Goal: Transaction & Acquisition: Obtain resource

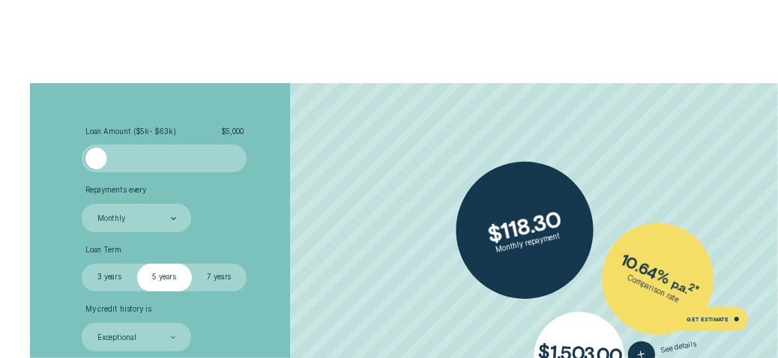
scroll to position [1817, 0]
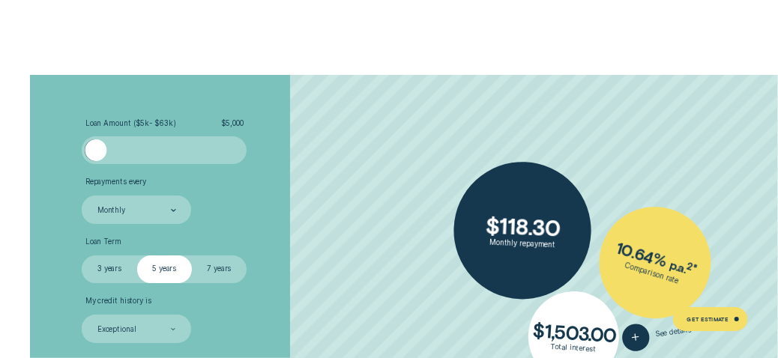
click at [97, 154] on div at bounding box center [96, 150] width 22 height 22
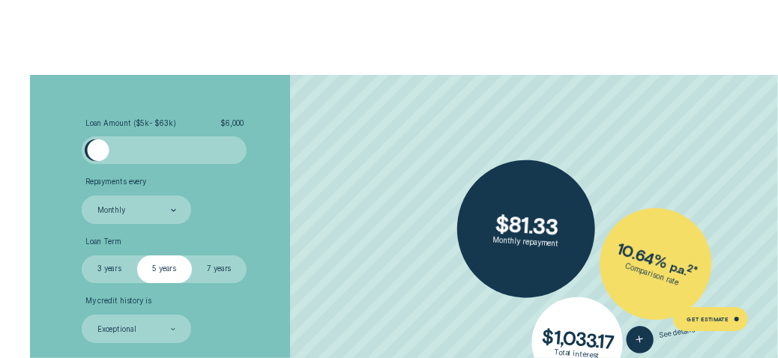
click at [126, 152] on div at bounding box center [164, 150] width 137 height 22
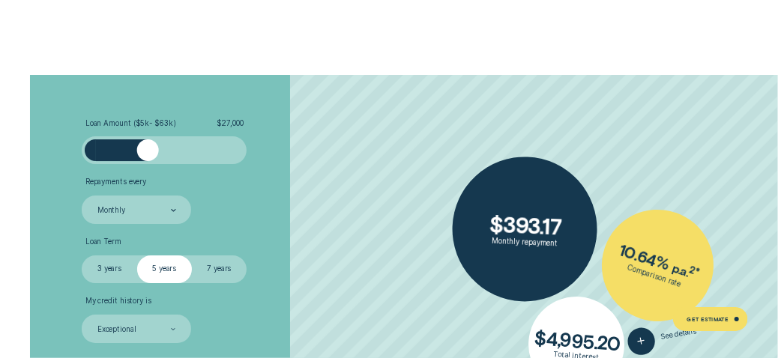
drag, startPoint x: 129, startPoint y: 152, endPoint x: 148, endPoint y: 157, distance: 20.2
click at [148, 157] on div at bounding box center [147, 150] width 22 height 22
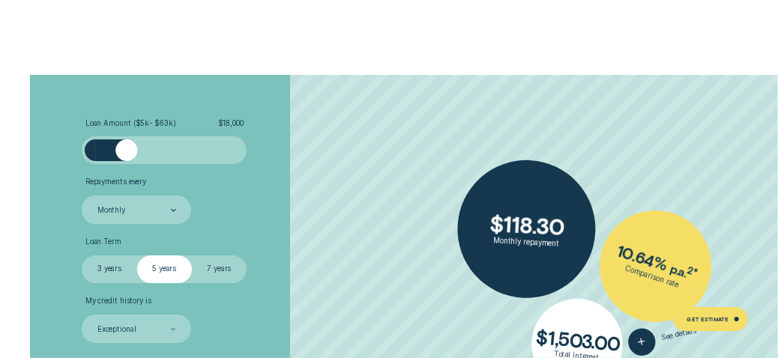
drag, startPoint x: 148, startPoint y: 157, endPoint x: 122, endPoint y: 155, distance: 26.3
click at [126, 154] on div at bounding box center [126, 150] width 22 height 22
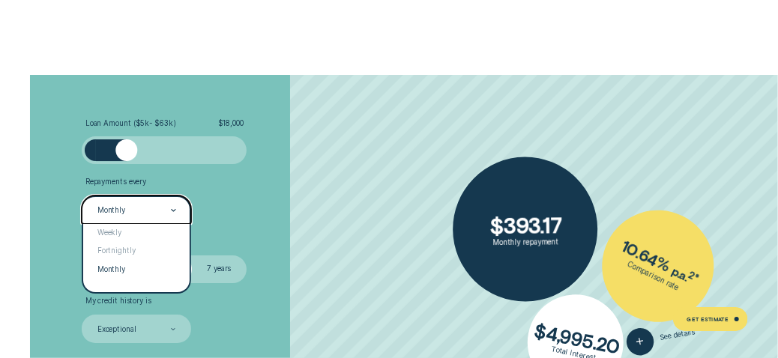
click at [173, 210] on icon at bounding box center [173, 210] width 5 height 2
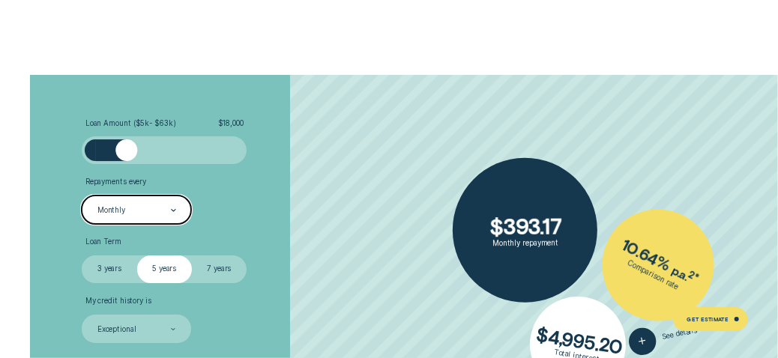
click at [148, 202] on div "Monthly" at bounding box center [136, 210] width 109 height 28
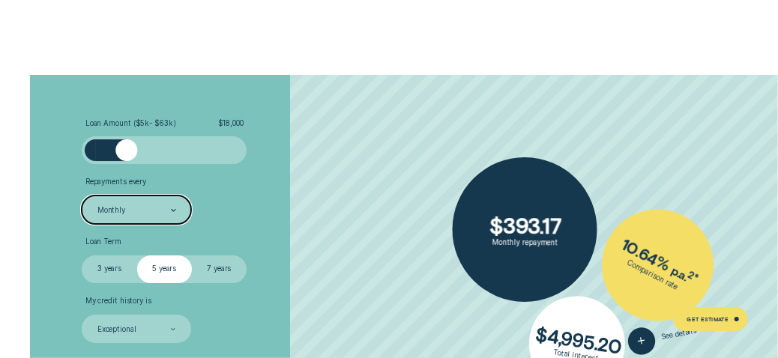
click at [258, 219] on li "Repayments every Select is focused , press Down to open the menu, Monthly" at bounding box center [207, 201] width 250 height 46
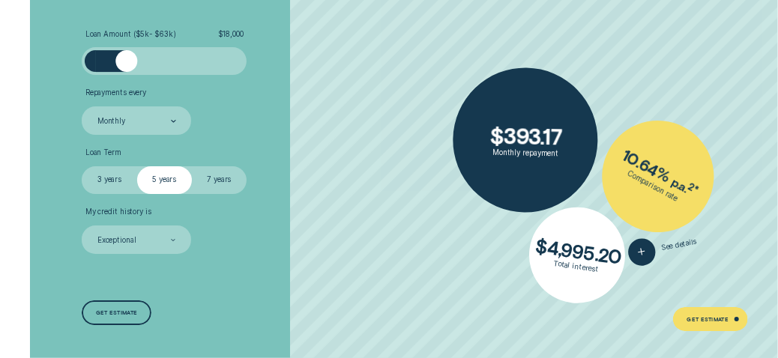
scroll to position [1928, 0]
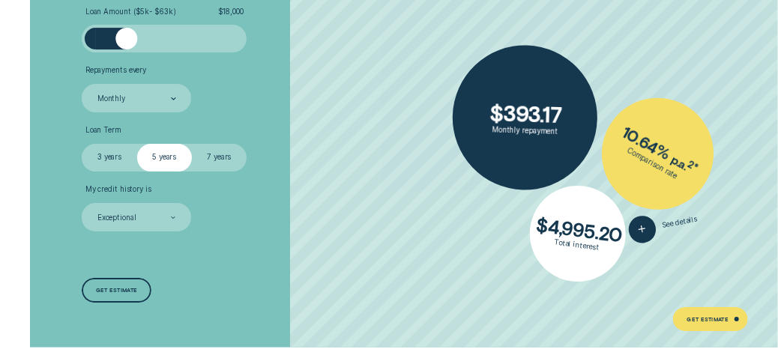
click at [104, 157] on label "3 years" at bounding box center [109, 158] width 55 height 28
click at [82, 144] on input "3 years" at bounding box center [82, 144] width 0 height 0
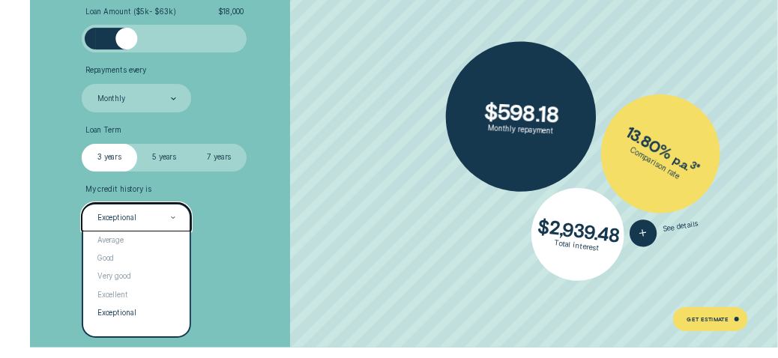
click at [174, 218] on div at bounding box center [173, 217] width 5 height 27
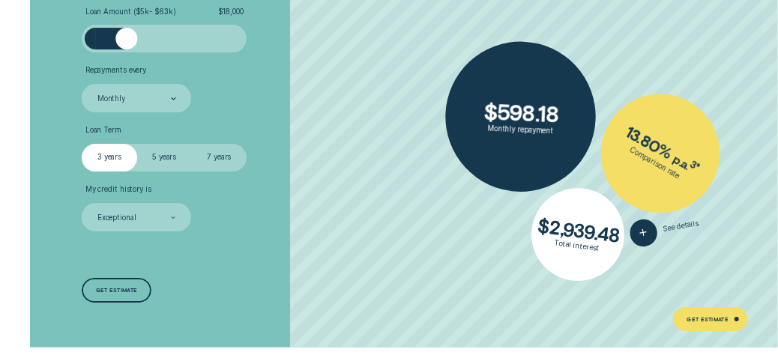
click at [247, 233] on div "Loan Amount ( $5k - $63k ) $ 18,000 Repayments every Monthly Loan Term Select L…" at bounding box center [206, 155] width 259 height 384
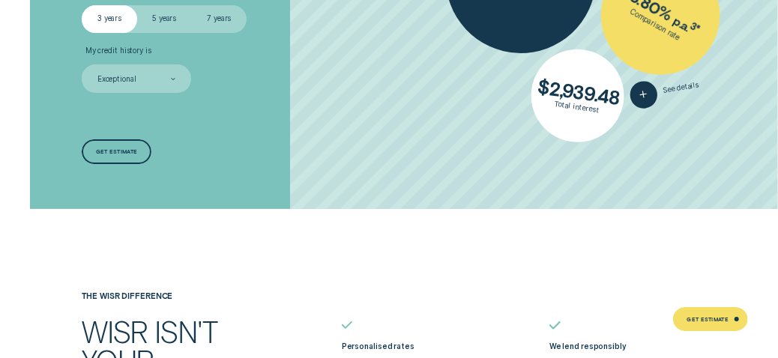
scroll to position [2078, 0]
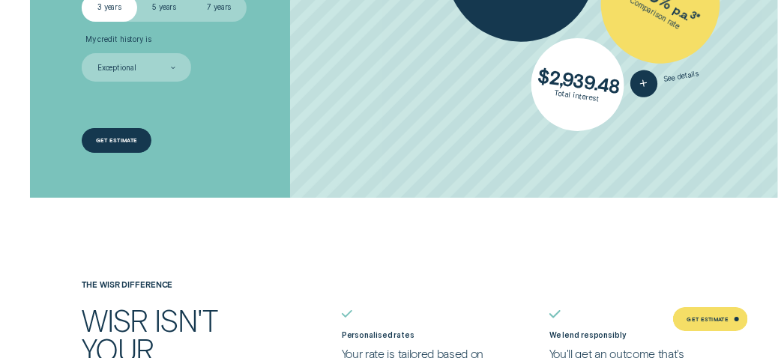
click at [101, 138] on div "Get estimate" at bounding box center [117, 140] width 42 height 4
